Goal: Task Accomplishment & Management: Manage account settings

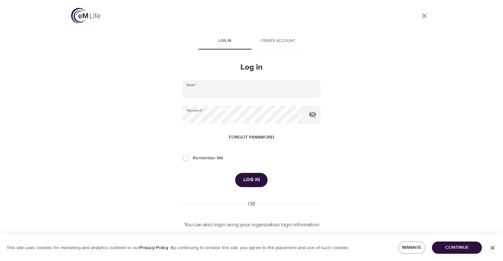
type input "[PERSON_NAME][EMAIL_ADDRESS][PERSON_NAME][DOMAIN_NAME]"
click at [256, 178] on span "Log in" at bounding box center [251, 180] width 17 height 9
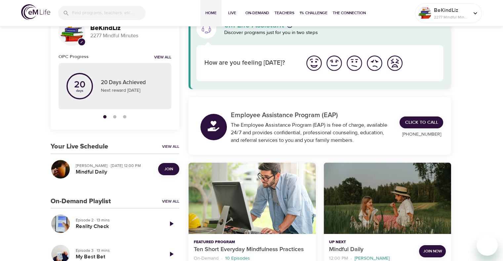
scroll to position [66, 0]
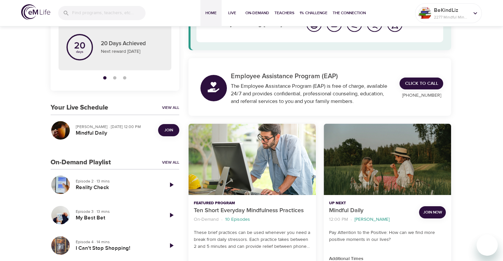
click at [165, 129] on span "Join" at bounding box center [168, 130] width 9 height 7
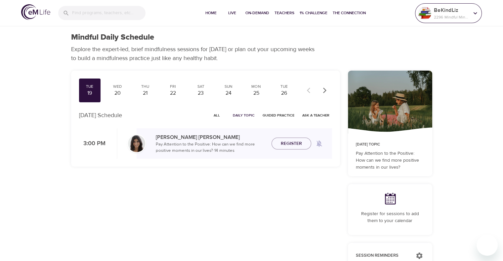
click at [436, 18] on p "2296 Mindful Minutes" at bounding box center [451, 17] width 35 height 6
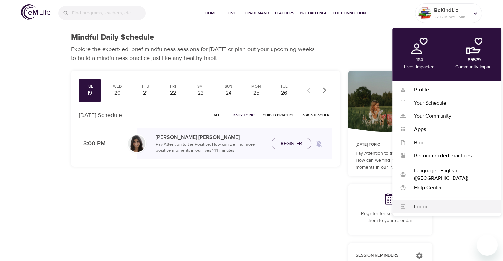
click at [421, 209] on div "Logout" at bounding box center [449, 207] width 87 height 8
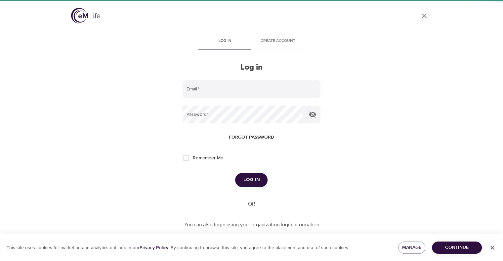
type input "[PERSON_NAME][EMAIL_ADDRESS][PERSON_NAME][DOMAIN_NAME]"
